Goal: Information Seeking & Learning: Learn about a topic

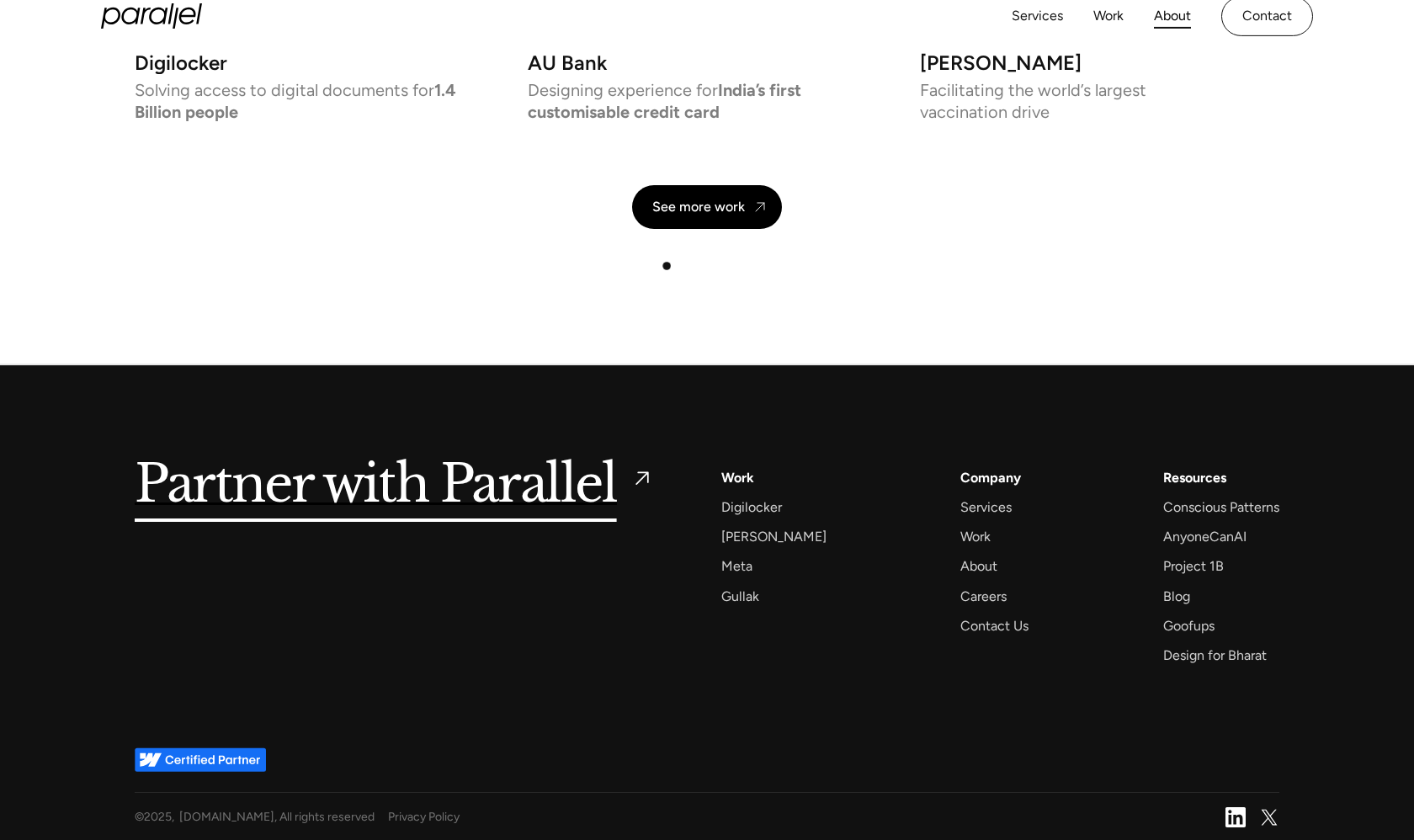
scroll to position [3898, 0]
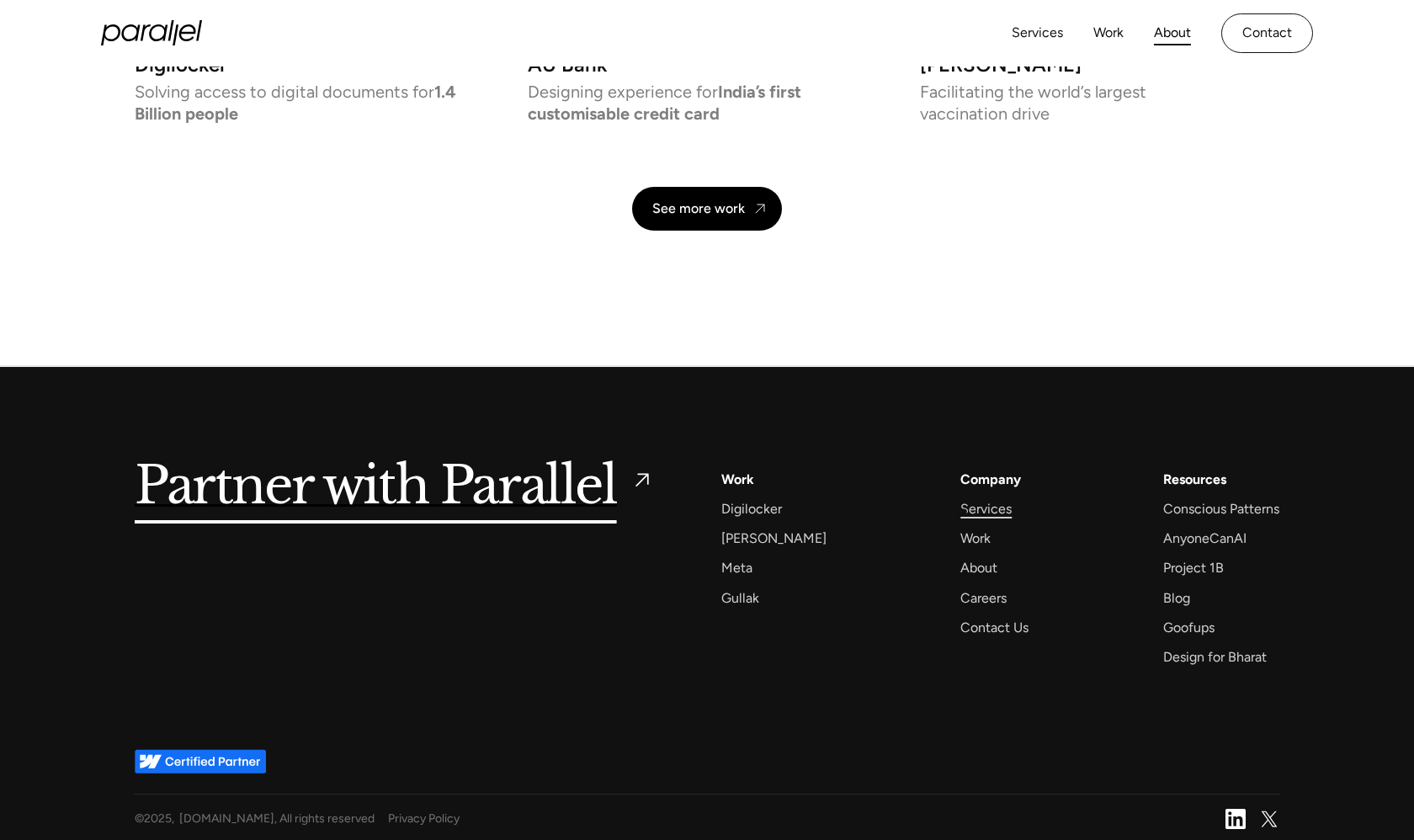
click at [964, 512] on div "Services" at bounding box center [986, 509] width 52 height 23
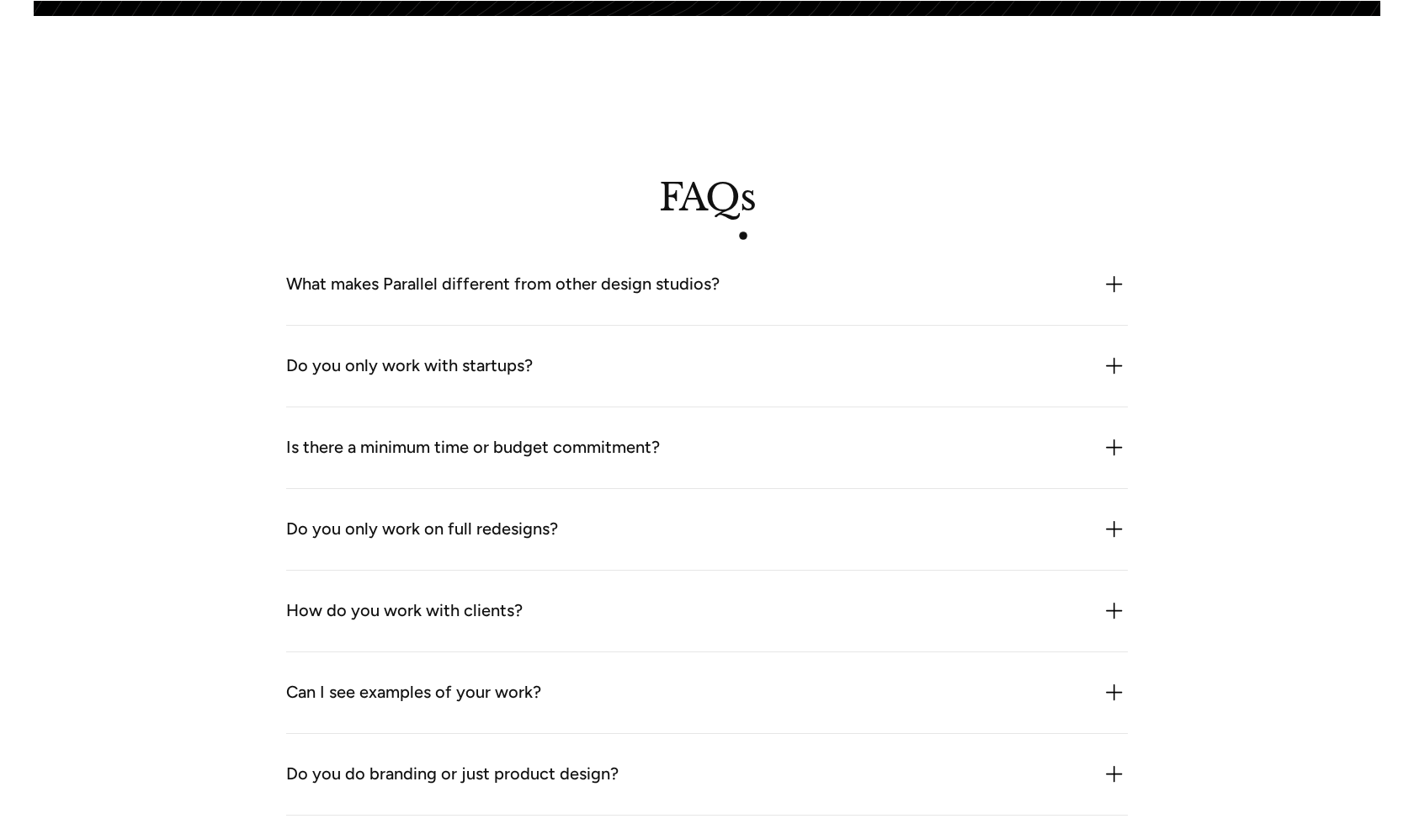
scroll to position [4611, 0]
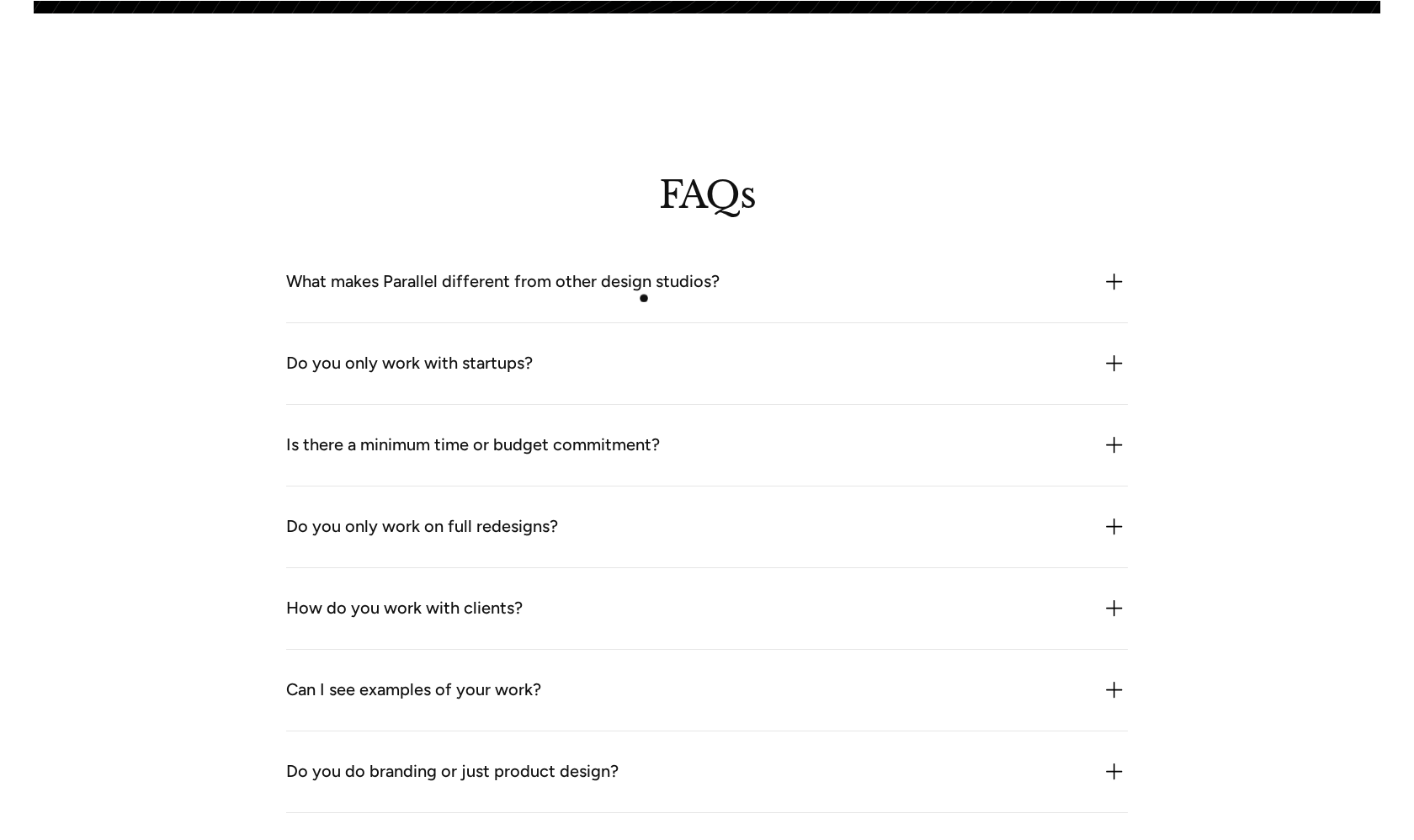
click at [644, 298] on div "What makes Parallel different from other design studios? We combine product thi…" at bounding box center [707, 282] width 842 height 82
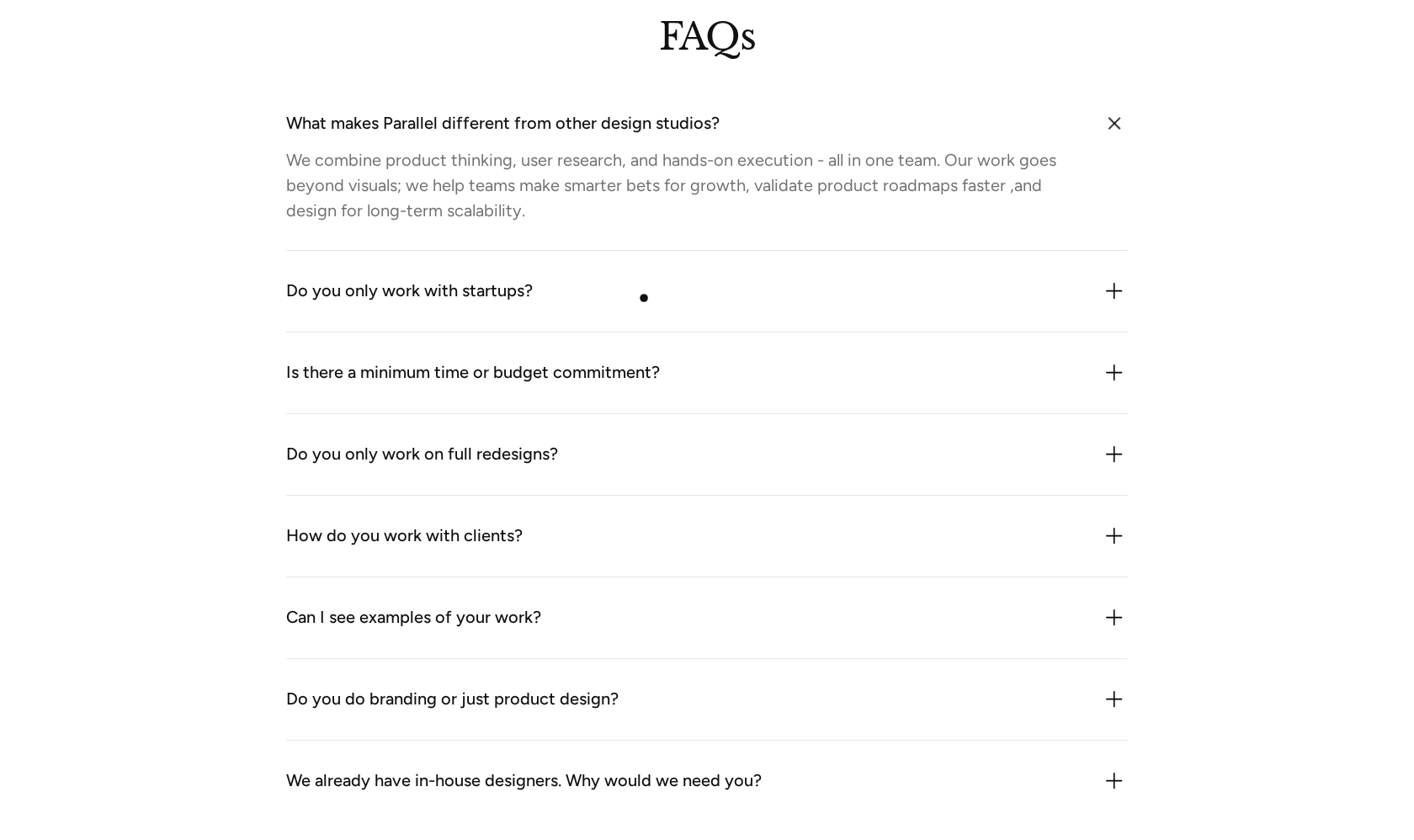
scroll to position [4770, 0]
click at [625, 274] on div "Do you only work with startups? Not at all. While we often work with early-stag…" at bounding box center [707, 291] width 842 height 82
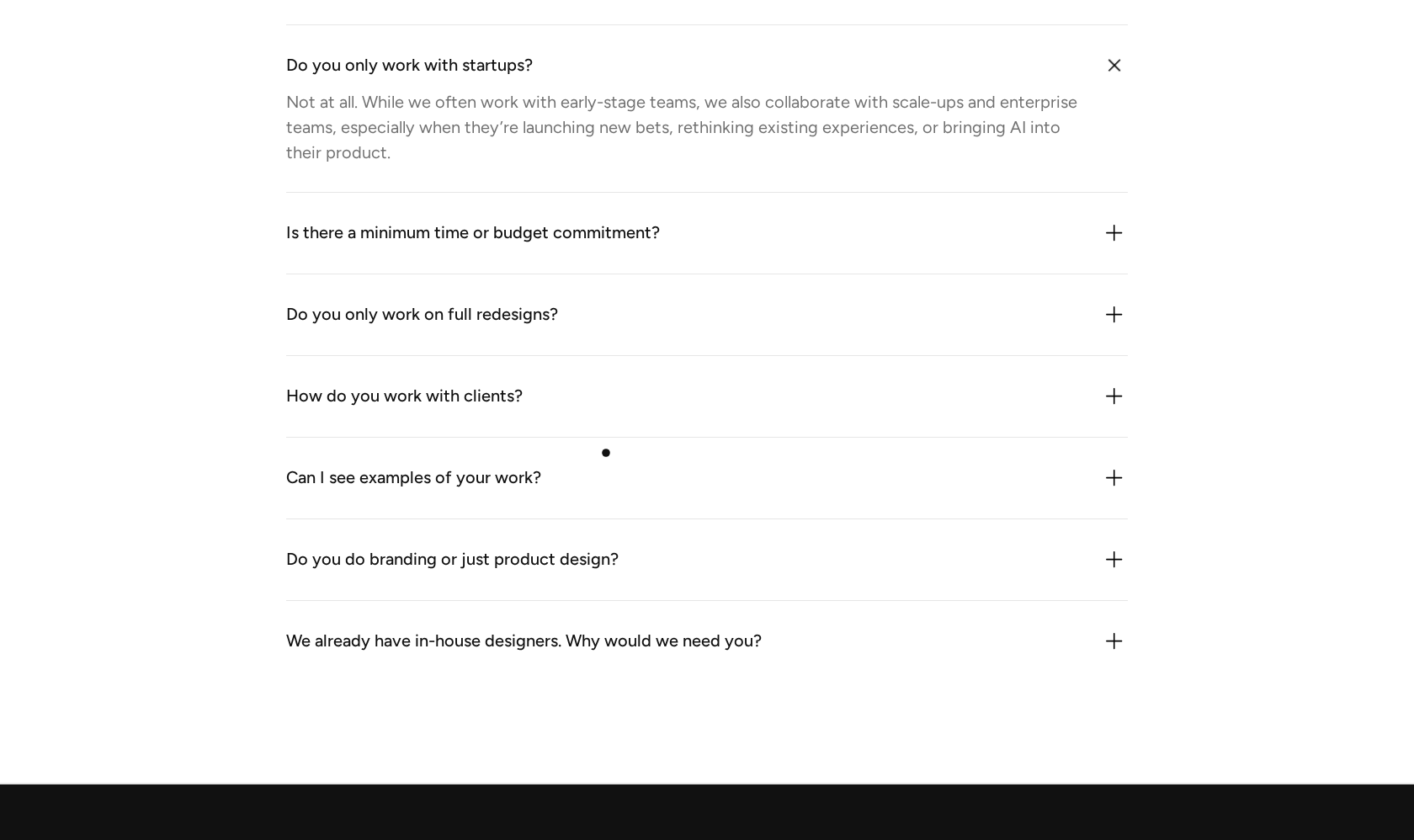
scroll to position [5014, 0]
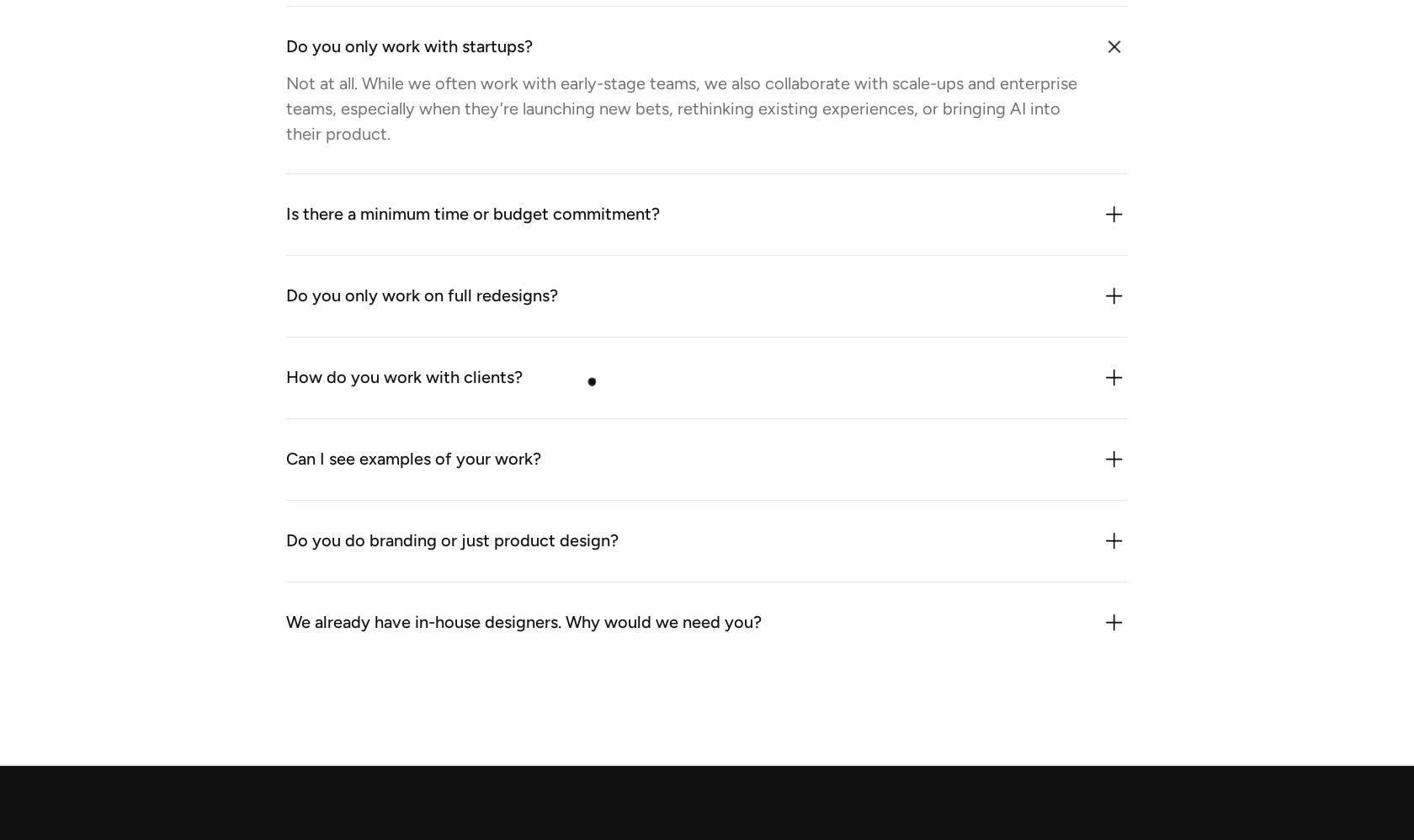
click at [591, 375] on div "How do you work with clients?" at bounding box center [707, 378] width 842 height 27
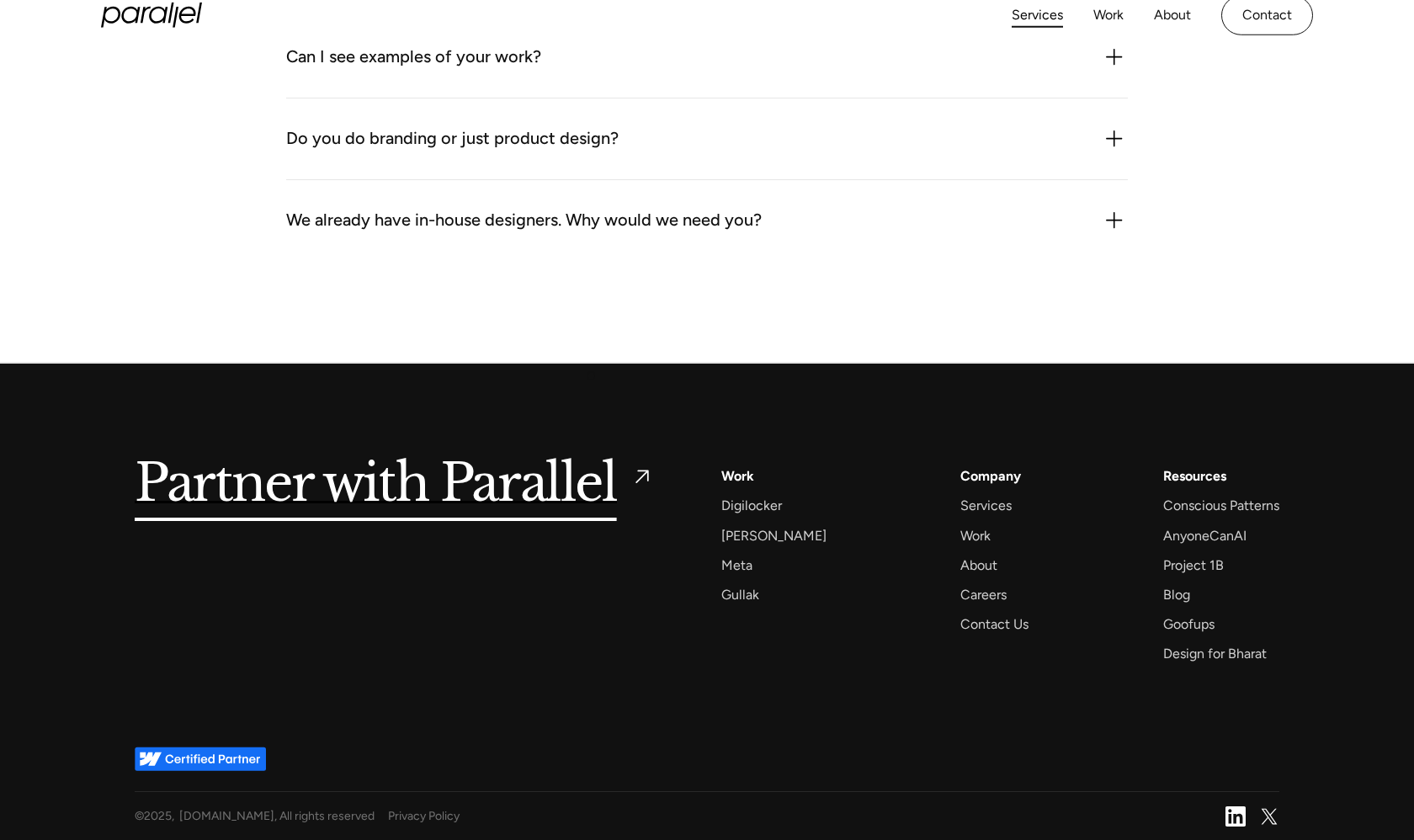
scroll to position [5502, 0]
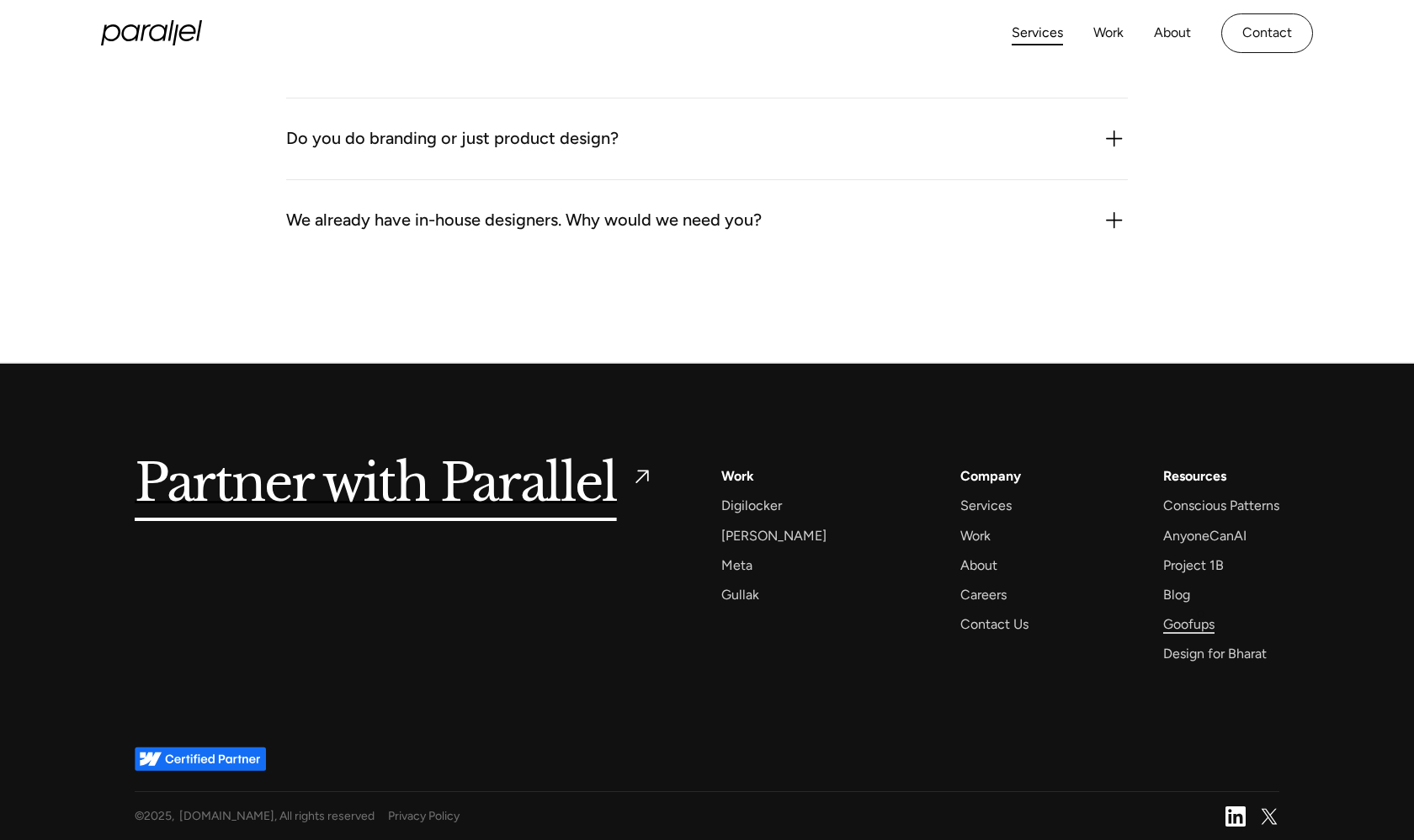
click at [1200, 615] on div "Goofups" at bounding box center [1189, 624] width 52 height 23
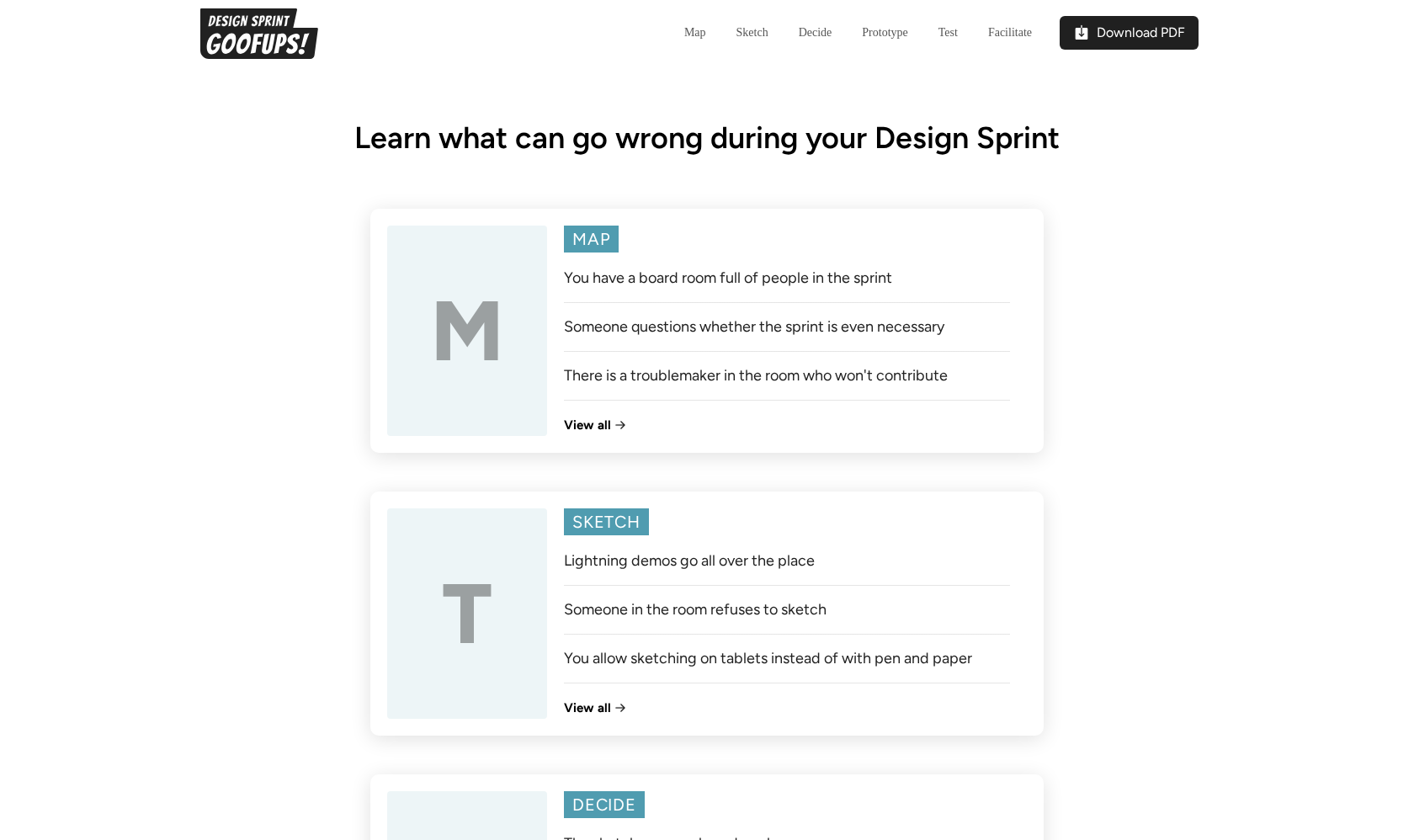
scroll to position [997, 0]
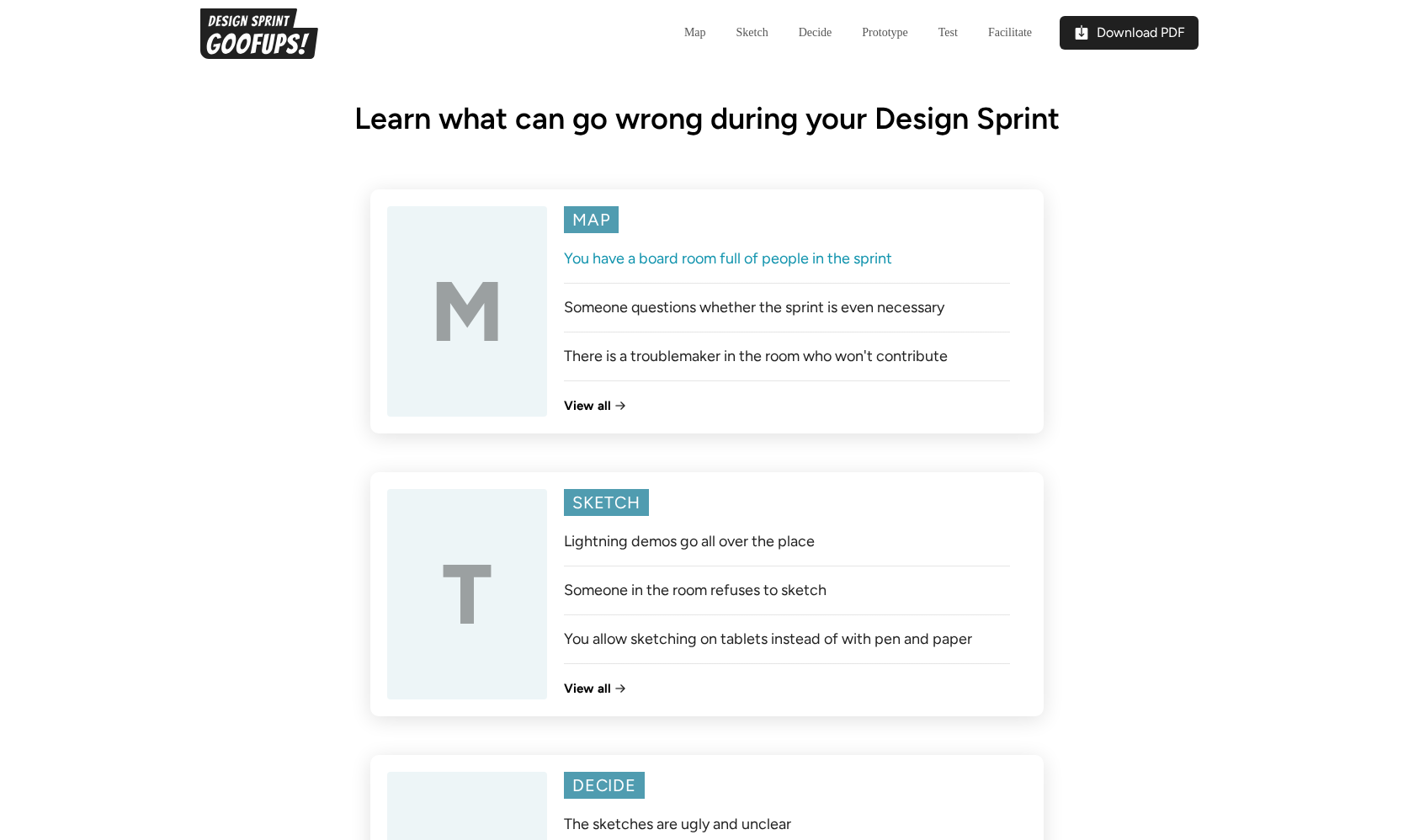
click at [694, 263] on link "You have a board room full of people in the sprint" at bounding box center [786, 258] width 446 height 17
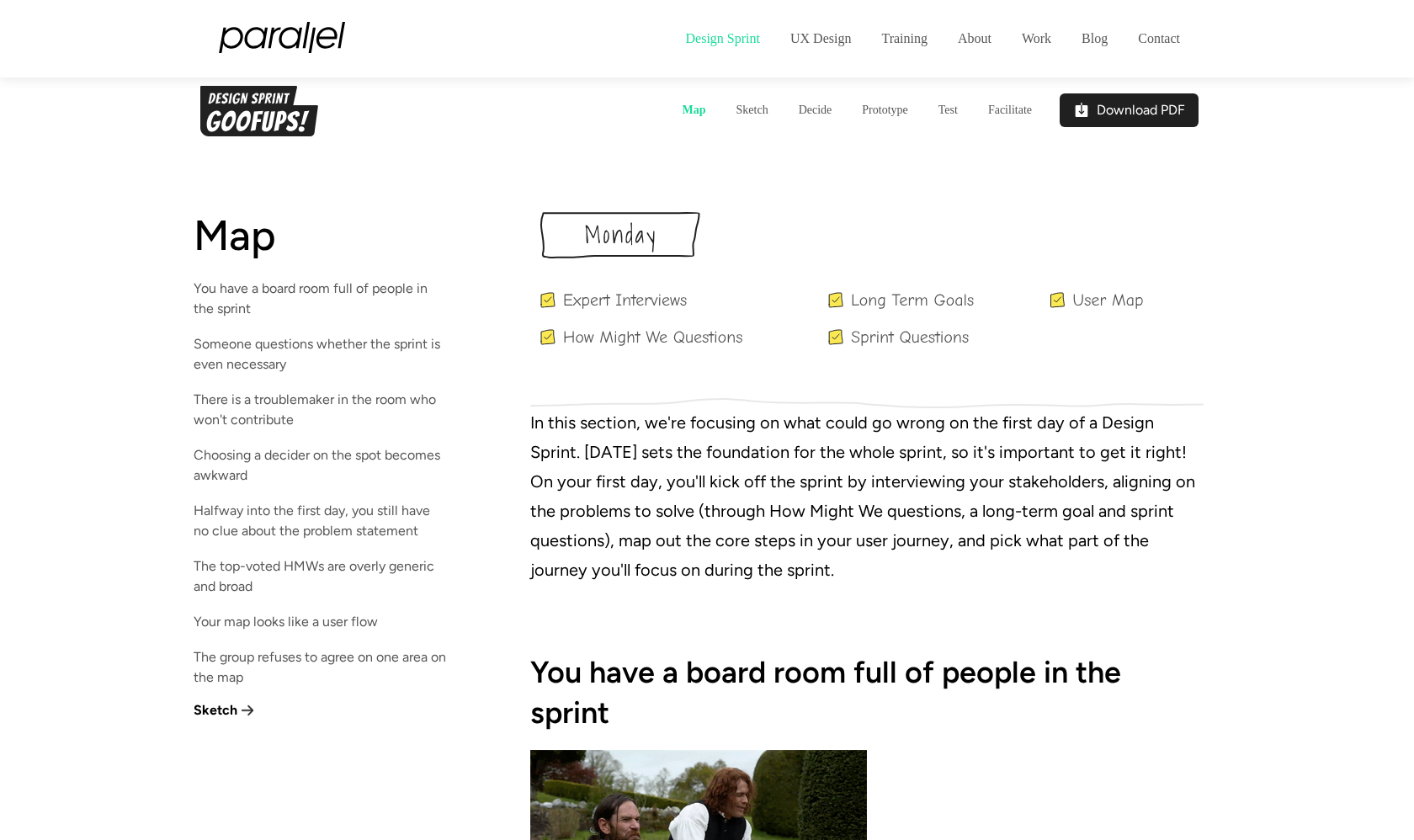
click at [725, 36] on link "Design Sprint" at bounding box center [723, 39] width 104 height 51
